Goal: Information Seeking & Learning: Check status

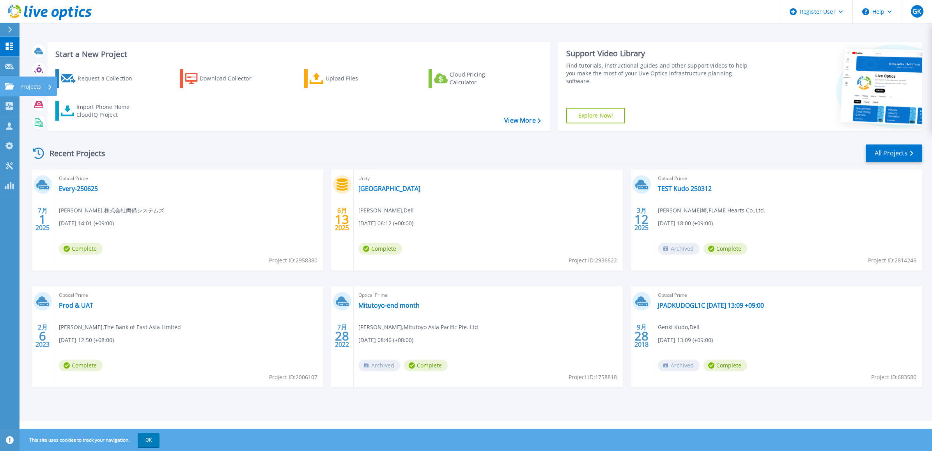
click at [9, 83] on icon at bounding box center [9, 86] width 9 height 7
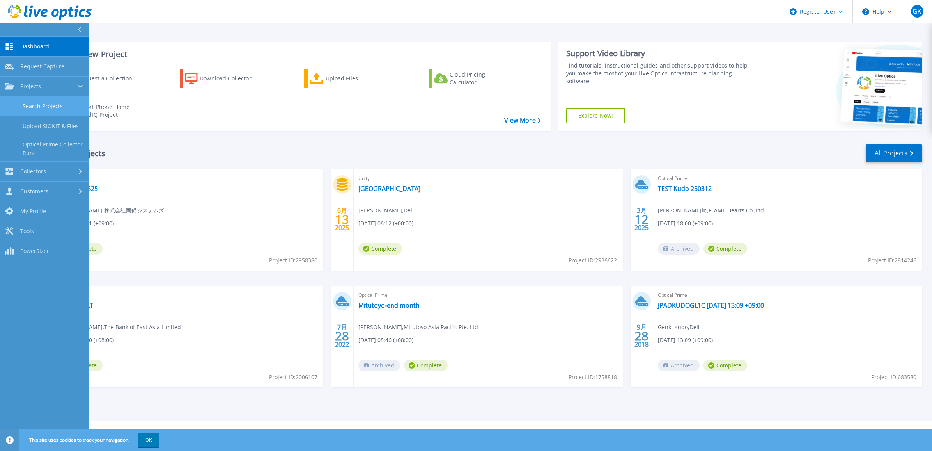
click at [51, 103] on link "Search Projects" at bounding box center [44, 106] width 89 height 20
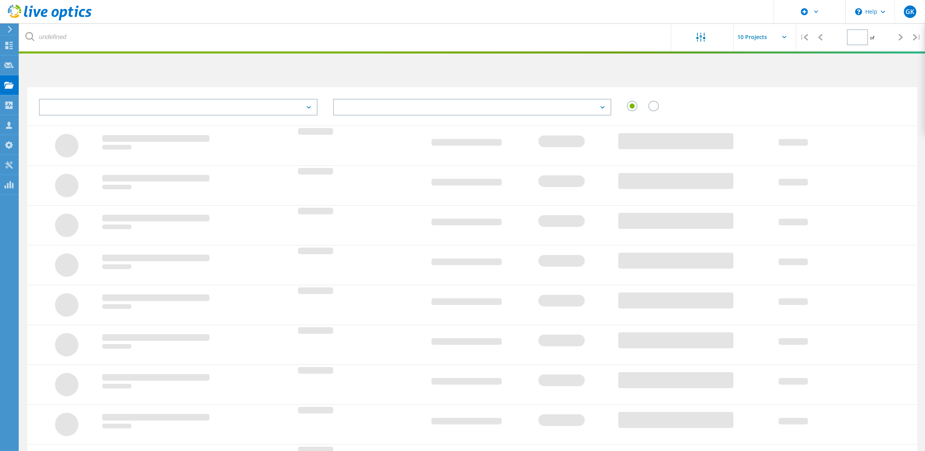
type input "1"
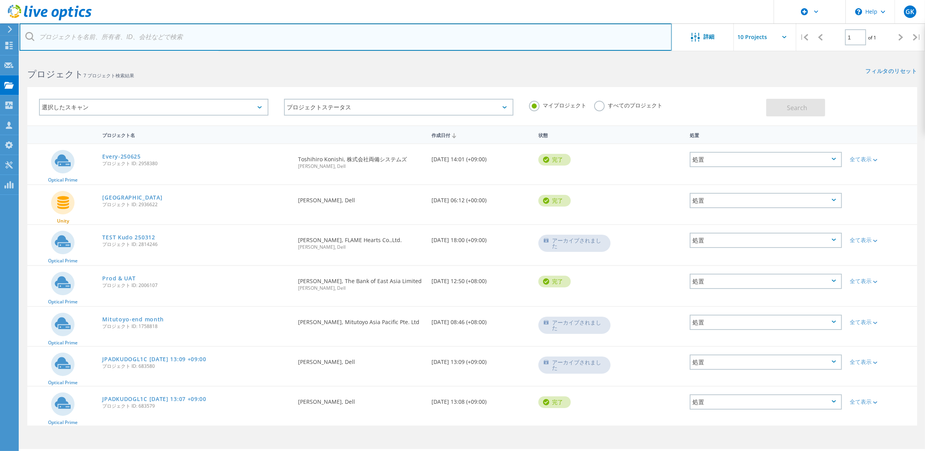
click at [231, 40] on input "text" at bounding box center [346, 36] width 652 height 27
click at [142, 34] on input "text" at bounding box center [346, 36] width 652 height 27
paste input "t.kuwabara@jast.co.jp"
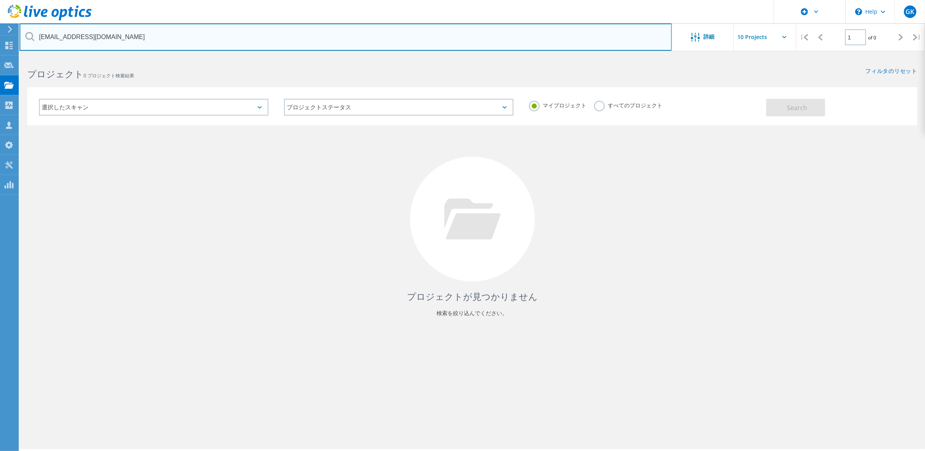
click at [141, 37] on input "t.kuwabara@jast.co.jp" at bounding box center [346, 36] width 652 height 27
click at [135, 36] on input "t.kuwabara" at bounding box center [346, 36] width 652 height 27
drag, startPoint x: 111, startPoint y: 36, endPoint x: 0, endPoint y: 27, distance: 111.5
click at [0, 27] on html "\n Help Explore Helpful Articles Contact Support GK Dell ユーザー Genki Kudo Genki.…" at bounding box center [462, 236] width 925 height 472
paste input "日本システム技術"
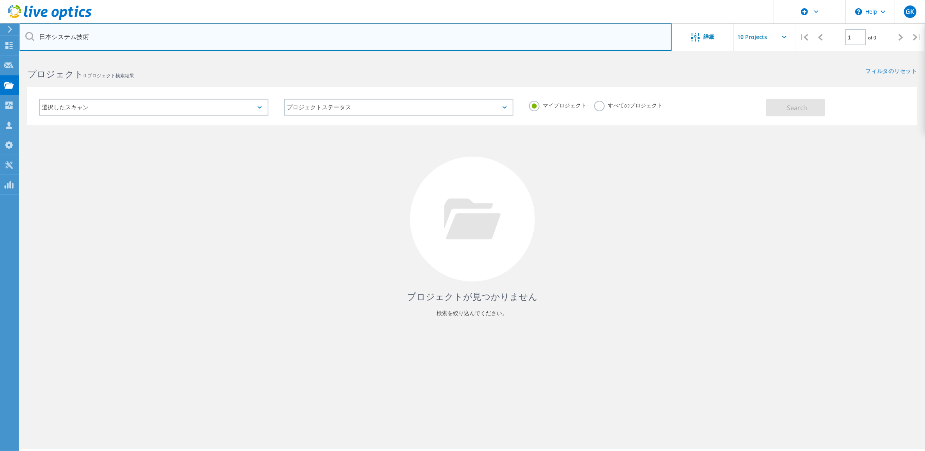
click at [113, 36] on input "日本システム技術" at bounding box center [346, 36] width 652 height 27
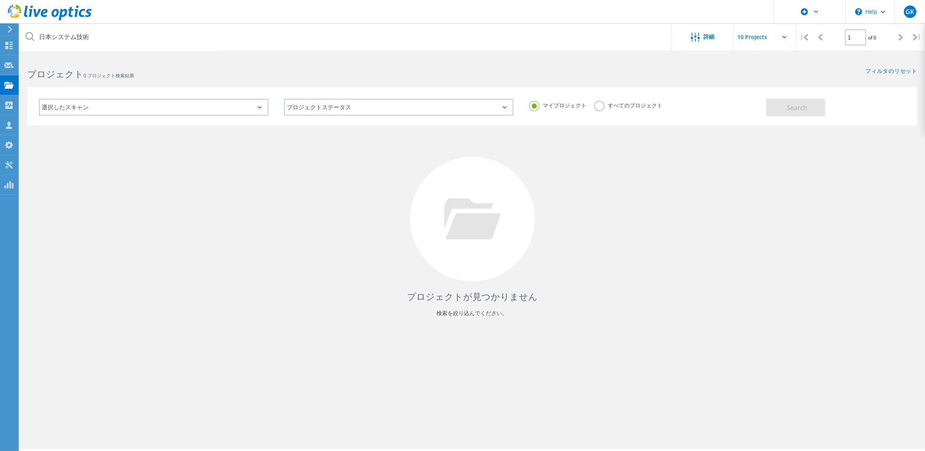
click at [599, 105] on label "すべてのプロジェクト" at bounding box center [628, 104] width 68 height 7
click at [0, 0] on input "すべてのプロジェクト" at bounding box center [0, 0] width 0 height 0
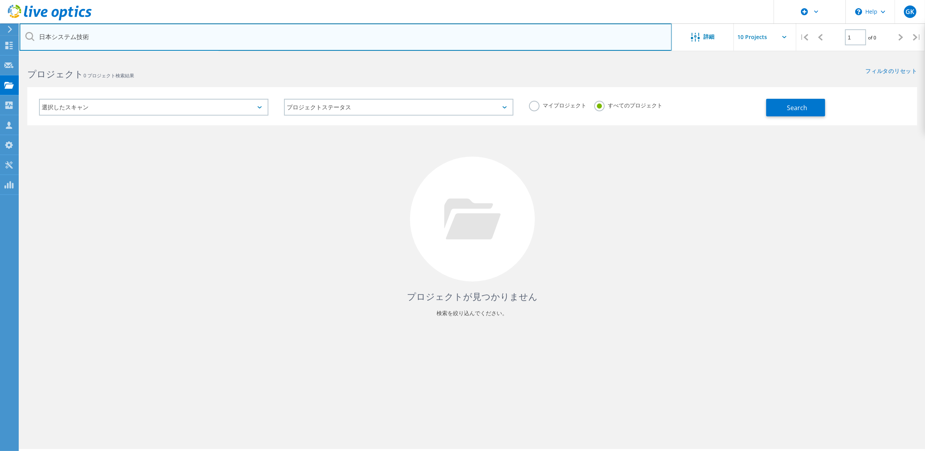
click at [139, 39] on input "日本システム技術" at bounding box center [346, 36] width 652 height 27
click at [136, 38] on input "日本システム技術" at bounding box center [346, 36] width 652 height 27
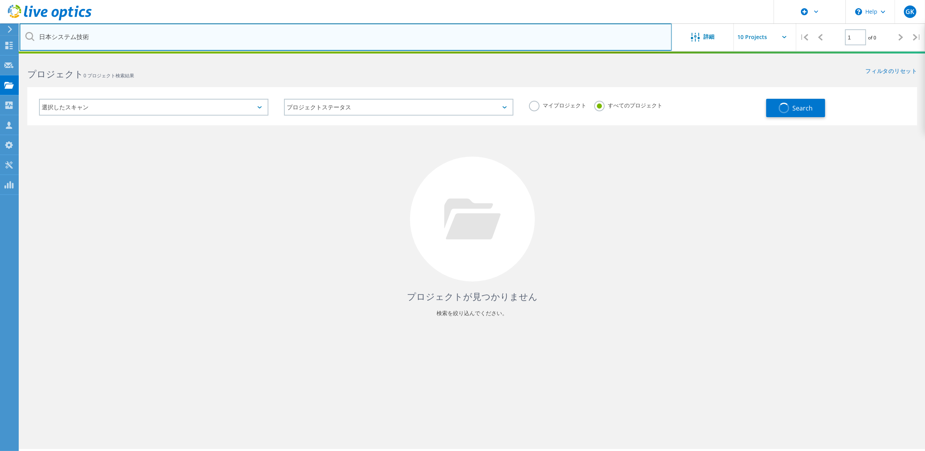
paste input "J"
type input "日"
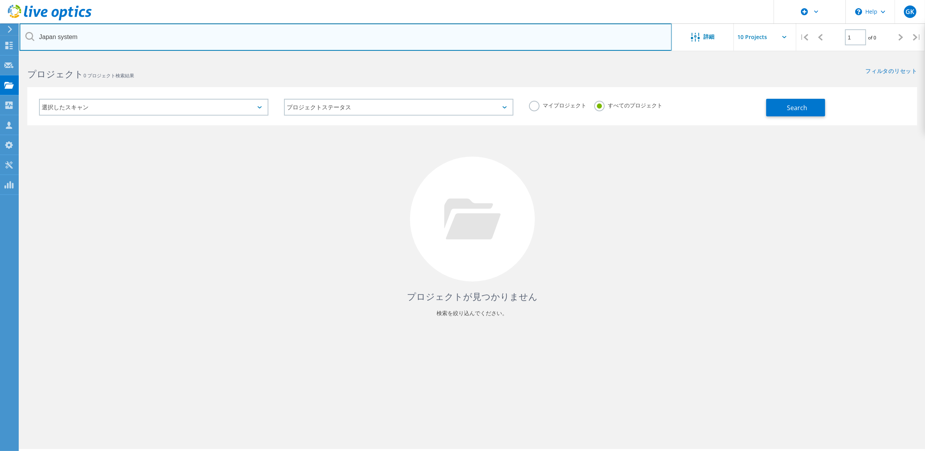
type input "Japan system"
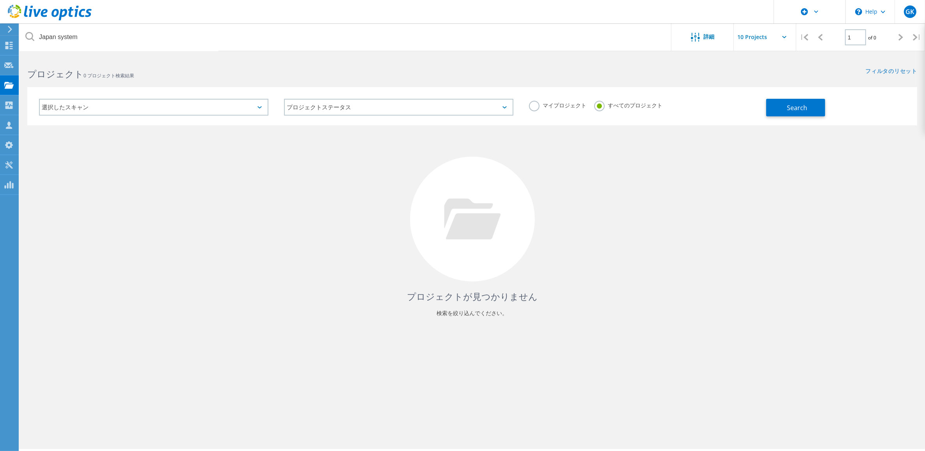
click at [229, 111] on div "選択したスキャン" at bounding box center [153, 107] width 229 height 17
click at [302, 79] on h2 "プロジェクト 0 プロジェクト検索結果" at bounding box center [245, 73] width 437 height 13
click at [71, 100] on div "選択したスキャン" at bounding box center [153, 107] width 229 height 17
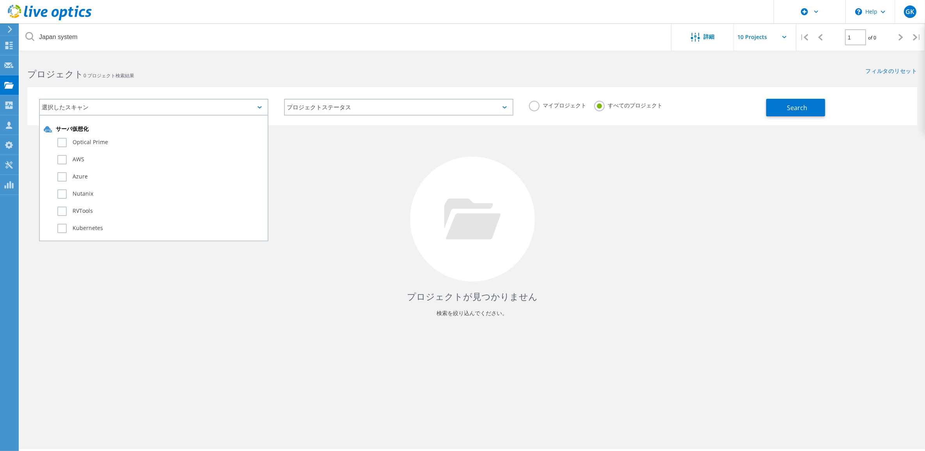
click at [204, 57] on div "プロジェクト 0 プロジェクト検索結果" at bounding box center [246, 67] width 453 height 21
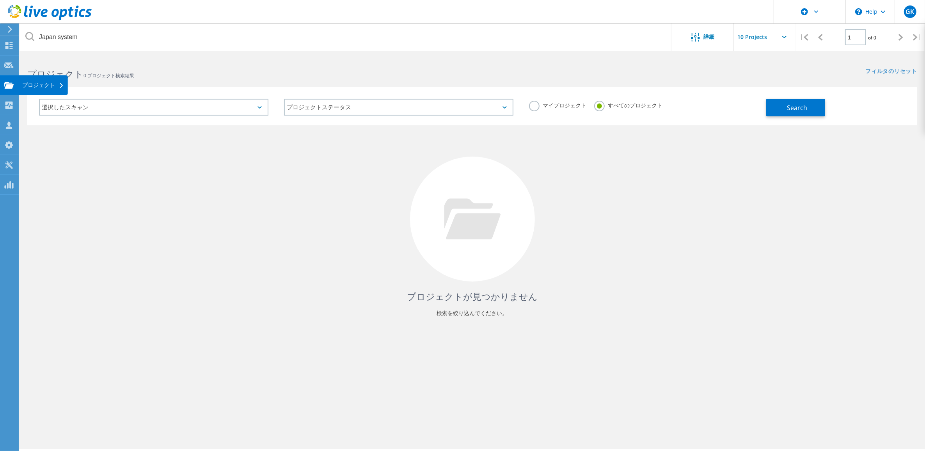
click at [4, 86] on icon at bounding box center [8, 85] width 9 height 7
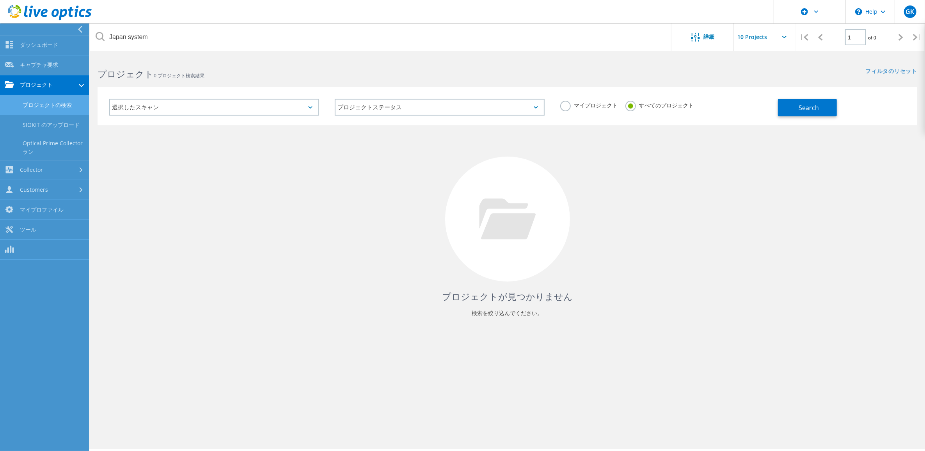
click at [57, 105] on link "プロジェクトの検索" at bounding box center [44, 105] width 89 height 20
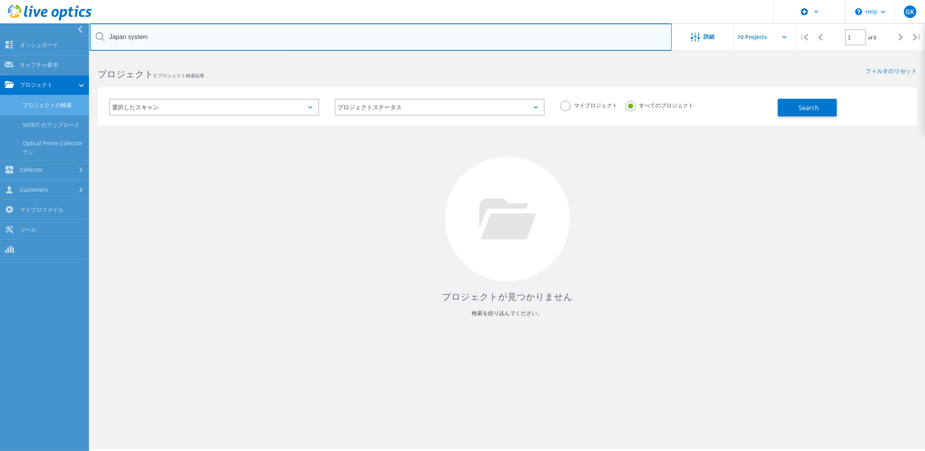
click at [314, 46] on input "Japan system" at bounding box center [381, 36] width 582 height 27
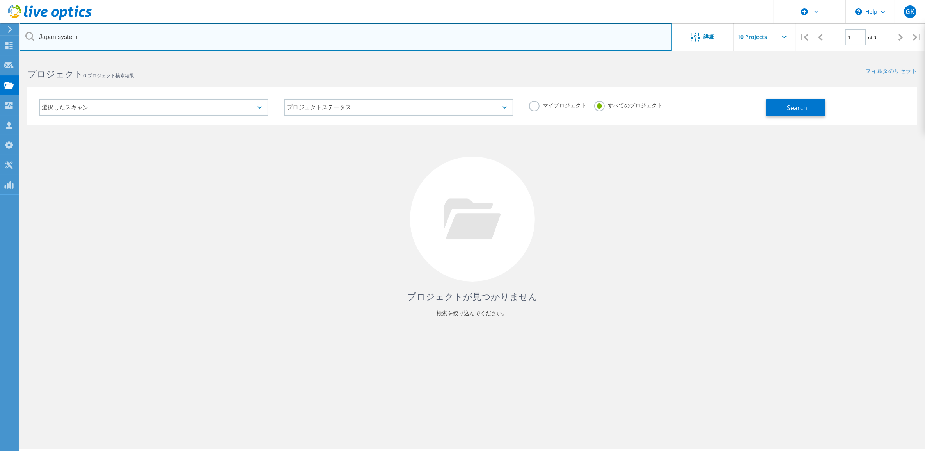
click at [307, 46] on input "Japan system" at bounding box center [346, 36] width 652 height 27
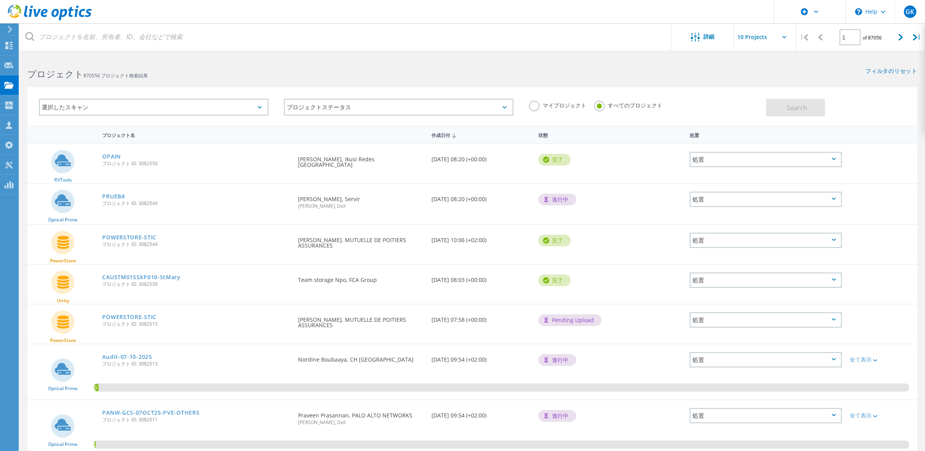
click at [149, 321] on span "プロジェクト ID: 3082515" at bounding box center [196, 323] width 188 height 5
copy span "3082515"
click at [551, 103] on label "マイプロジェクト" at bounding box center [557, 104] width 57 height 7
click at [0, 0] on input "マイプロジェクト" at bounding box center [0, 0] width 0 height 0
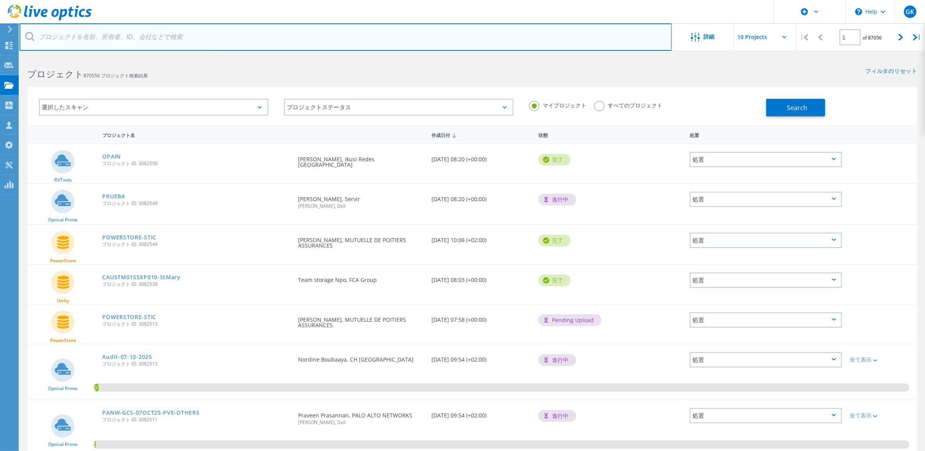
click at [140, 36] on input "text" at bounding box center [346, 36] width 652 height 27
paste input "3082515"
type input "3082515"
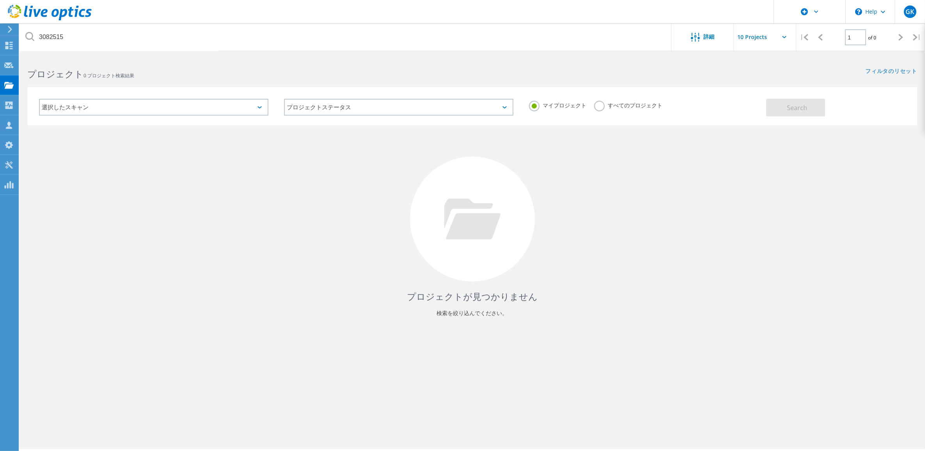
click at [602, 108] on label "すべてのプロジェクト" at bounding box center [628, 104] width 68 height 7
click at [0, 0] on input "すべてのプロジェクト" at bounding box center [0, 0] width 0 height 0
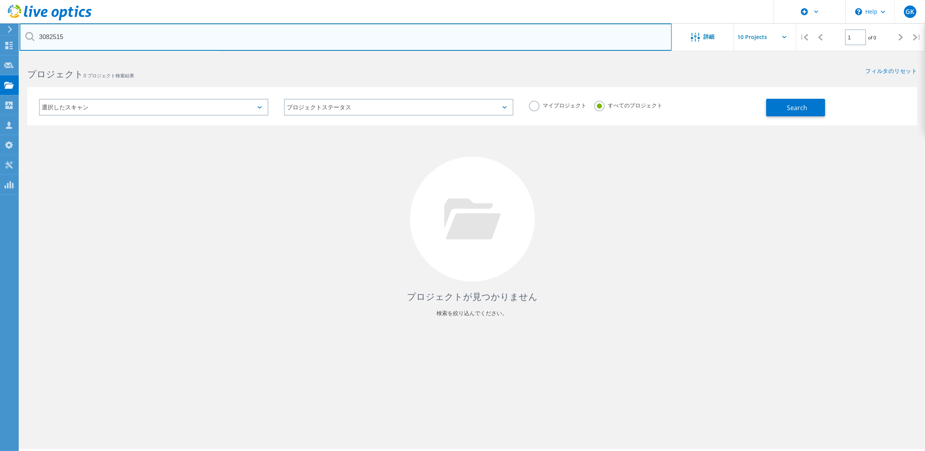
click at [225, 41] on input "3082515" at bounding box center [346, 36] width 652 height 27
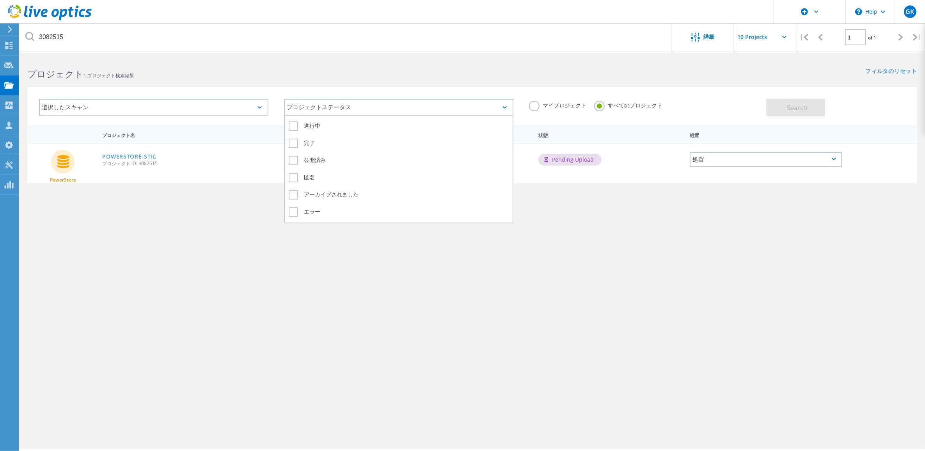
click at [348, 105] on div "プロジェクトステータス" at bounding box center [398, 107] width 229 height 17
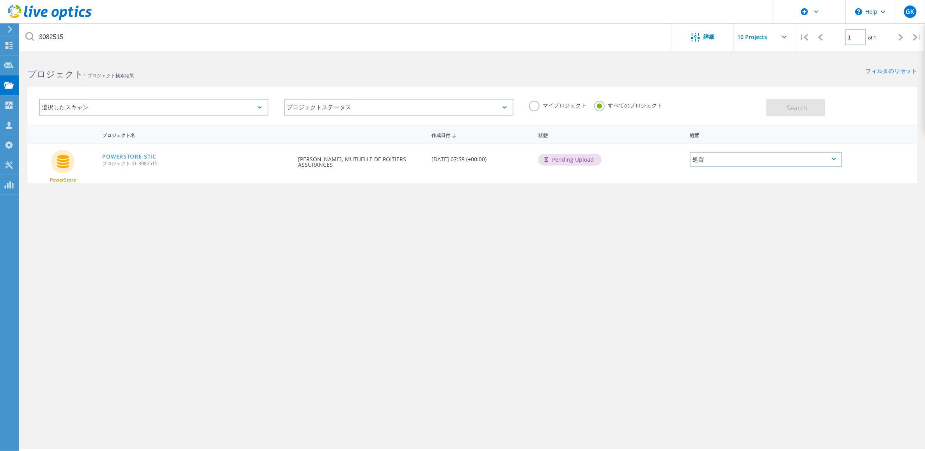
click at [339, 66] on div "プロジェクト 1 プロジェクト検索結果" at bounding box center [246, 67] width 453 height 21
click at [542, 98] on div "マイプロジェクト すべてのプロジェクト" at bounding box center [643, 105] width 245 height 29
click at [538, 99] on div "マイプロジェクト すべてのプロジェクト" at bounding box center [643, 105] width 245 height 29
click at [538, 107] on label "マイプロジェクト" at bounding box center [557, 104] width 57 height 7
click at [0, 0] on input "マイプロジェクト" at bounding box center [0, 0] width 0 height 0
